Goal: Task Accomplishment & Management: Complete application form

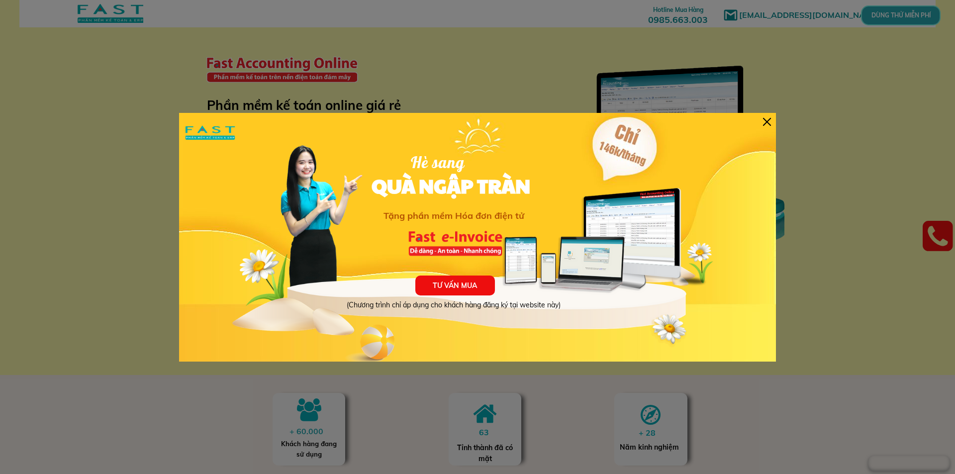
click at [767, 120] on div at bounding box center [767, 122] width 8 height 8
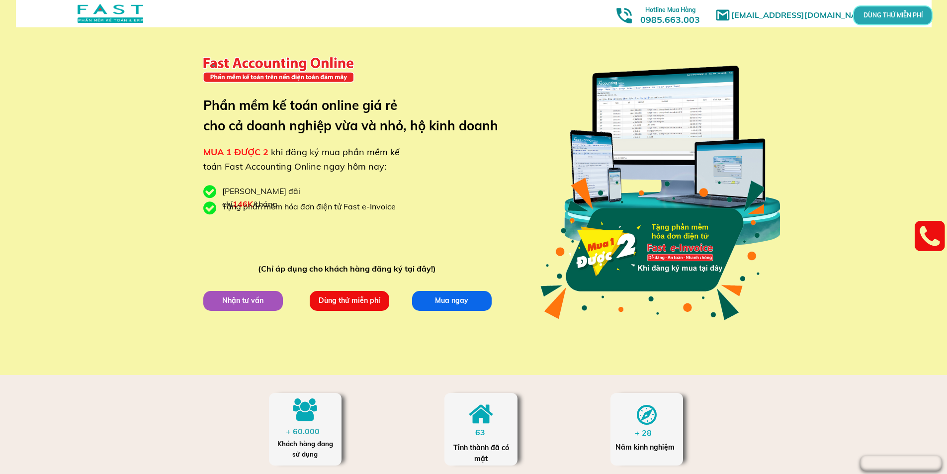
click at [330, 304] on p "Dùng thử miễn phí" at bounding box center [349, 300] width 80 height 20
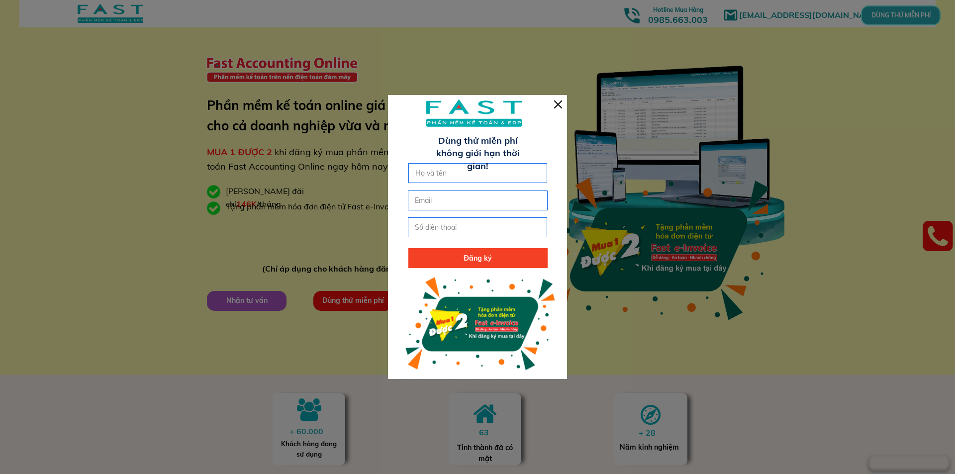
click at [447, 173] on input "text" at bounding box center [478, 173] width 130 height 19
click at [451, 174] on input "Đỗ Thị VanAnh" at bounding box center [478, 173] width 130 height 19
type input "[PERSON_NAME]"
click at [464, 202] on input "email" at bounding box center [477, 200] width 130 height 19
type input "[EMAIL_ADDRESS][DOMAIN_NAME]"
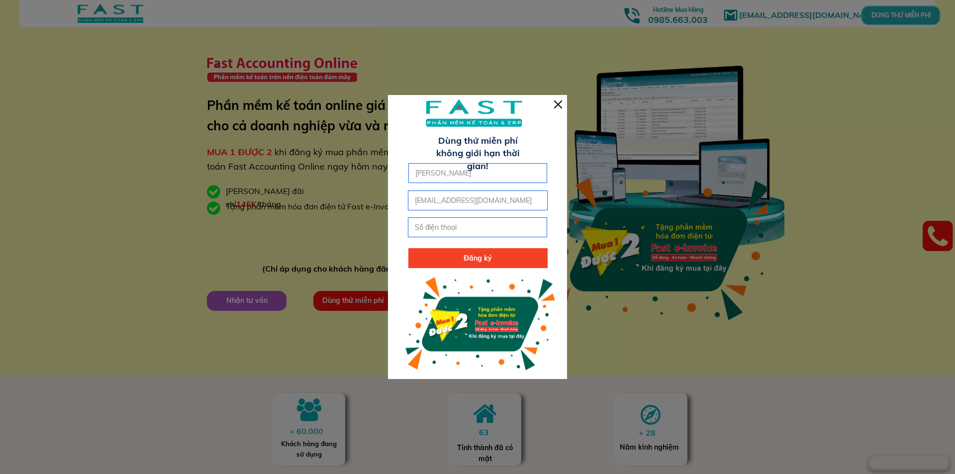
click at [476, 230] on input "tel" at bounding box center [477, 227] width 130 height 19
type input "0369015861"
click at [484, 257] on p "Đăng ký" at bounding box center [477, 258] width 139 height 20
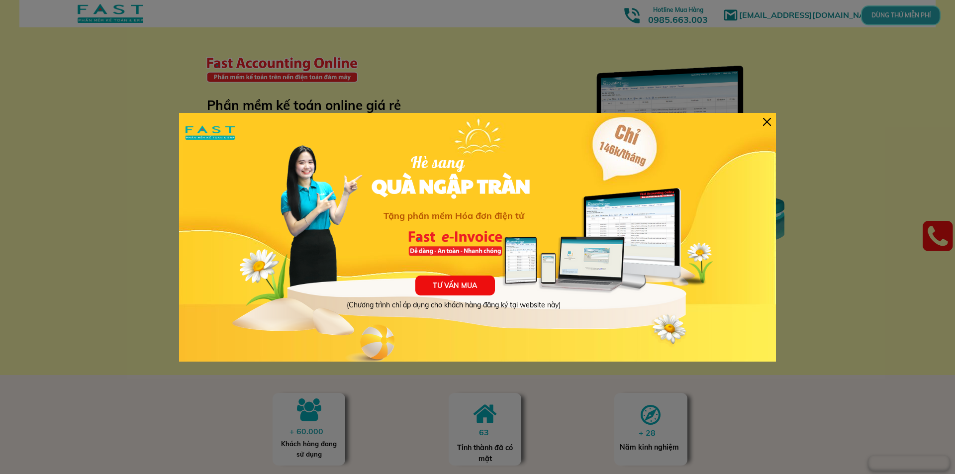
click at [771, 124] on div "TƯ VẤN MUA (Chương trình chỉ áp dụng cho khách hàng đăng ký tại website này) Hè…" at bounding box center [477, 237] width 597 height 249
click at [769, 122] on div at bounding box center [767, 122] width 8 height 8
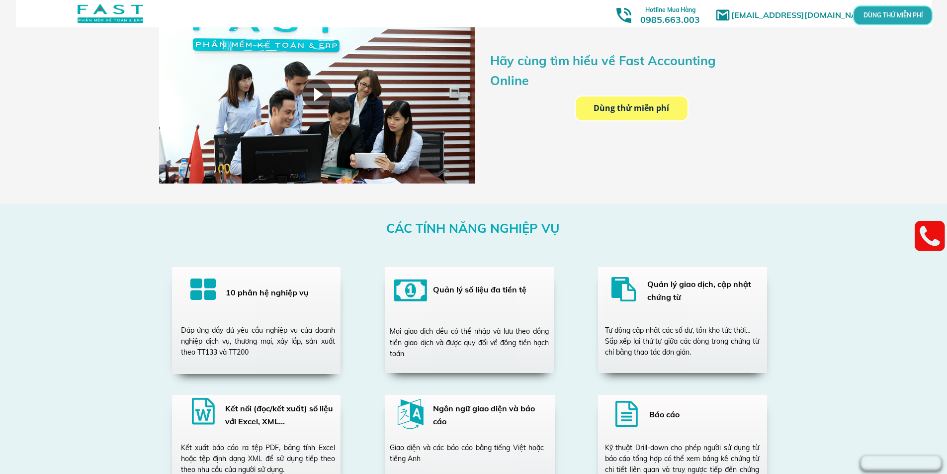
scroll to position [1592, 0]
